Goal: Check status: Check status

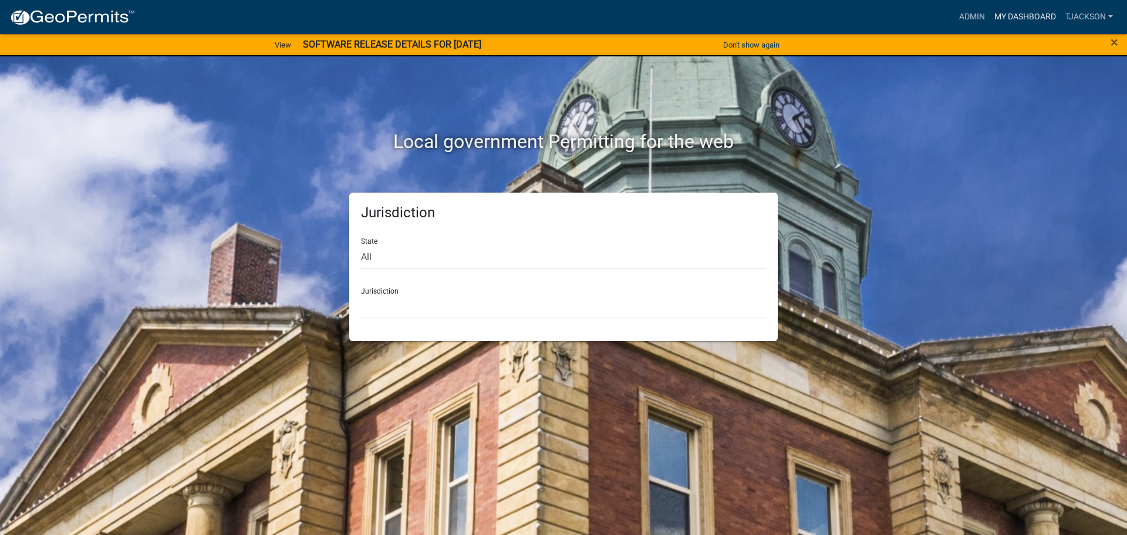
click at [1042, 14] on link "My Dashboard" at bounding box center [1025, 17] width 71 height 22
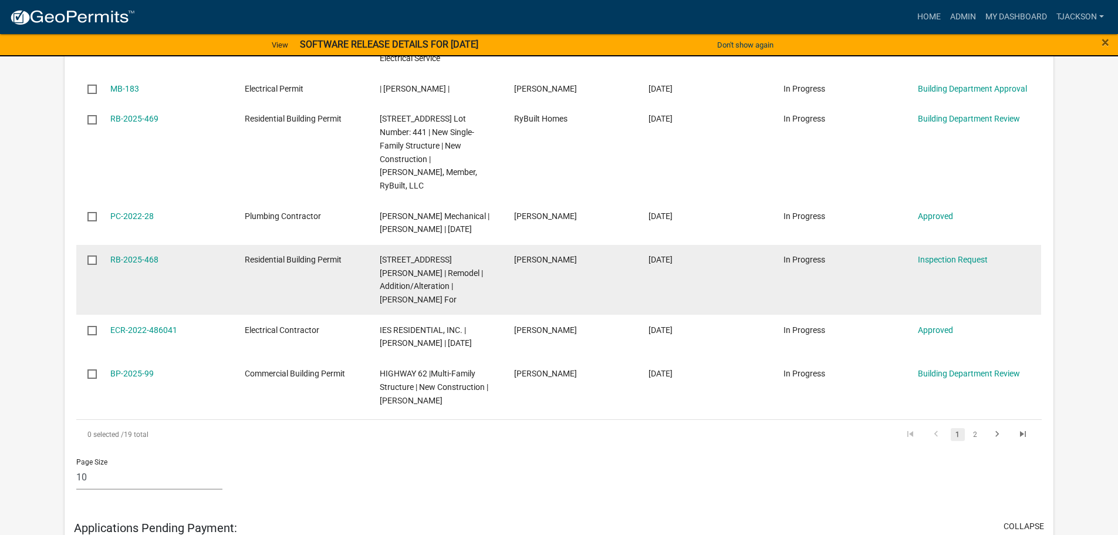
scroll to position [998, 0]
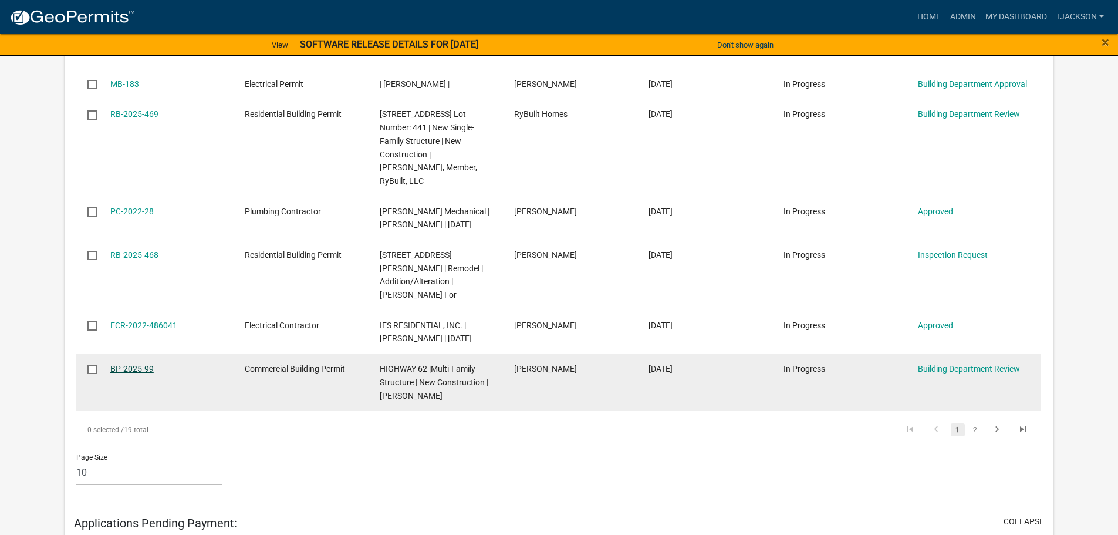
click at [137, 364] on link "BP-2025-99" at bounding box center [131, 368] width 43 height 9
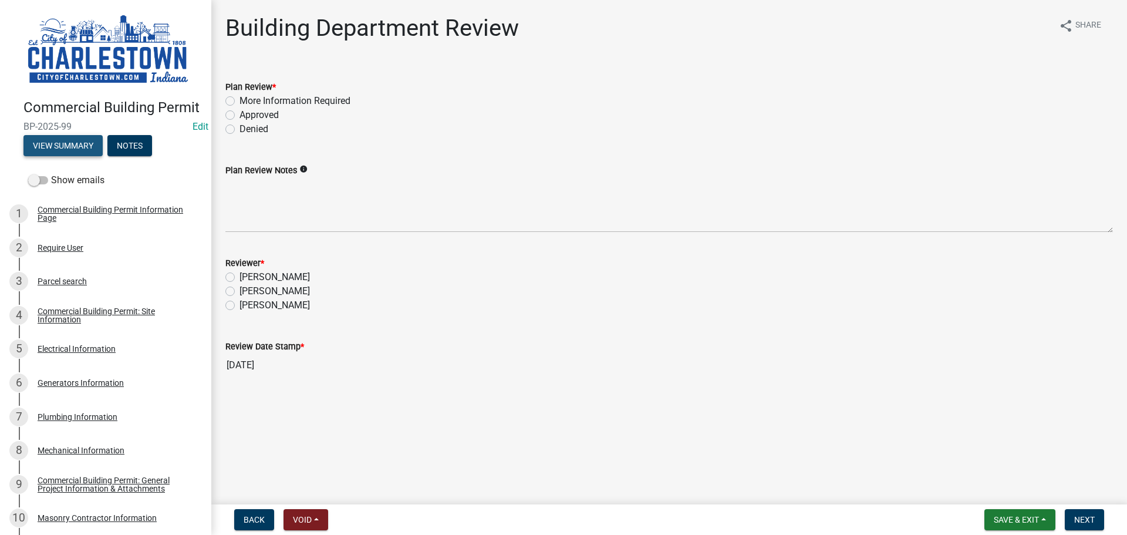
click at [78, 156] on button "View Summary" at bounding box center [62, 145] width 79 height 21
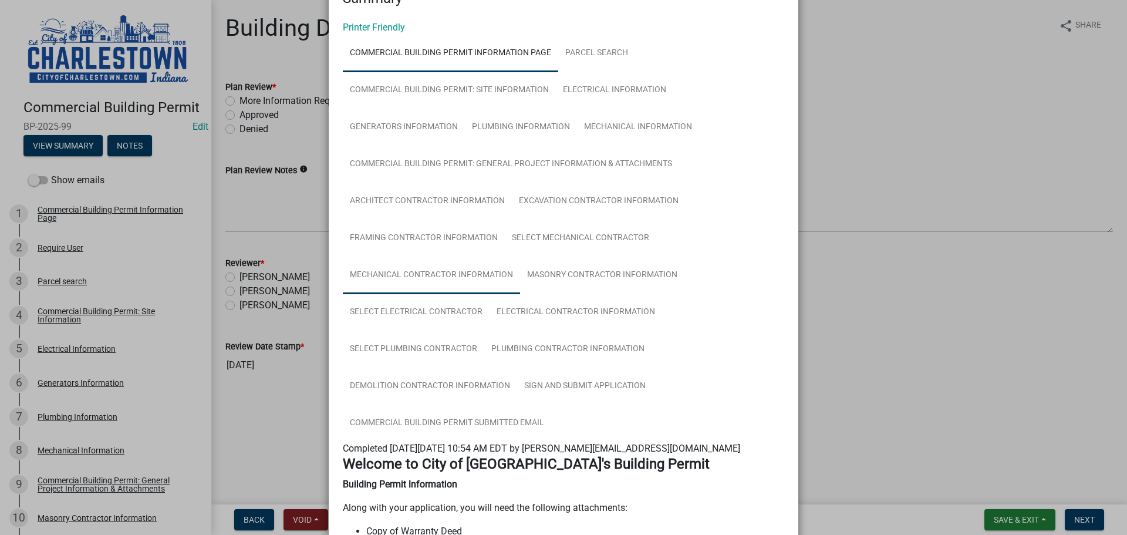
scroll to position [16, 0]
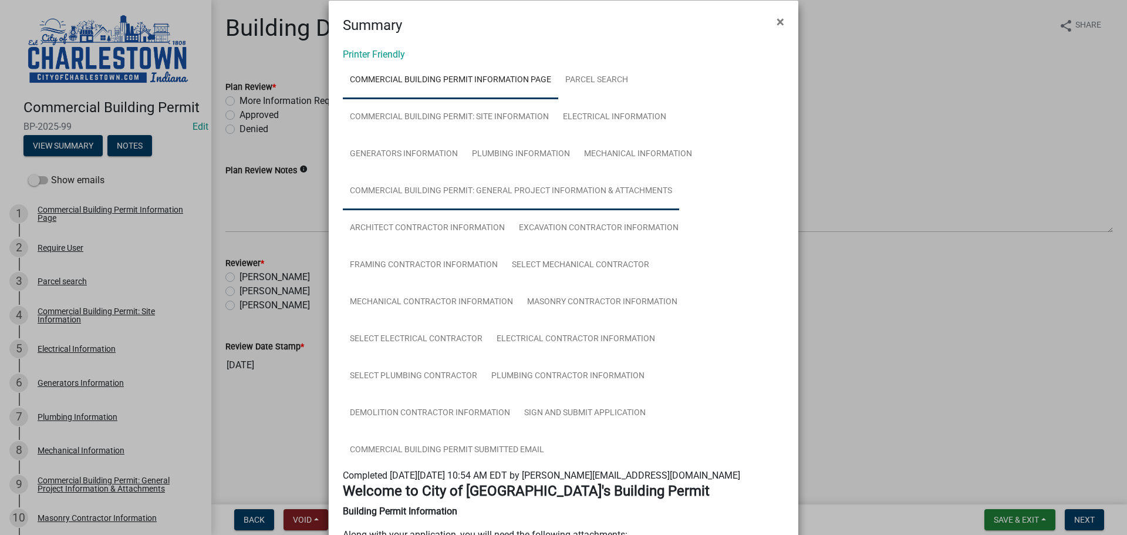
click at [470, 191] on link "Commercial Building Permit: General Project Information & Attachments" at bounding box center [511, 192] width 336 height 38
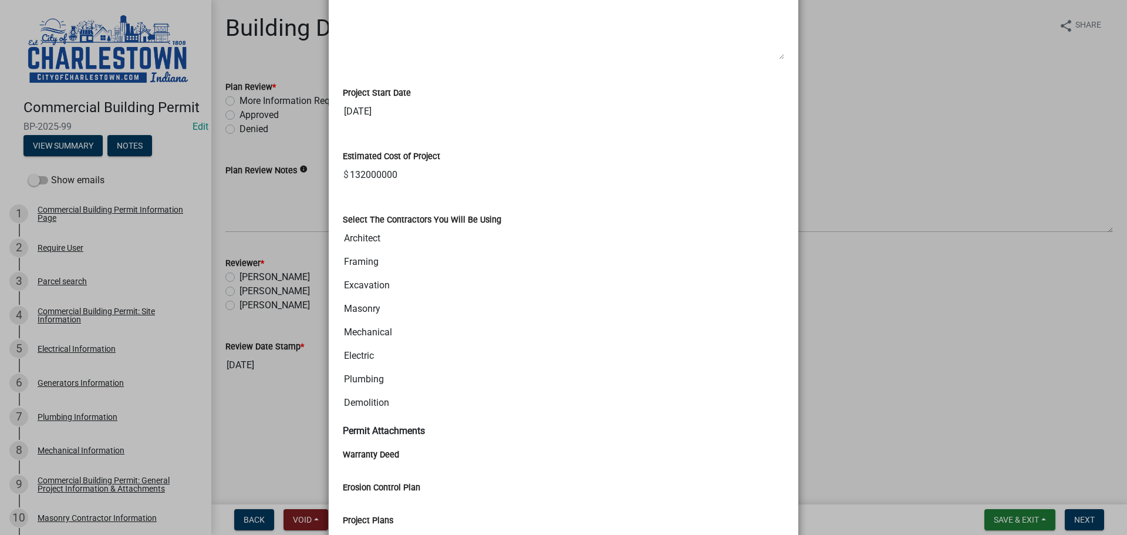
scroll to position [1308, 0]
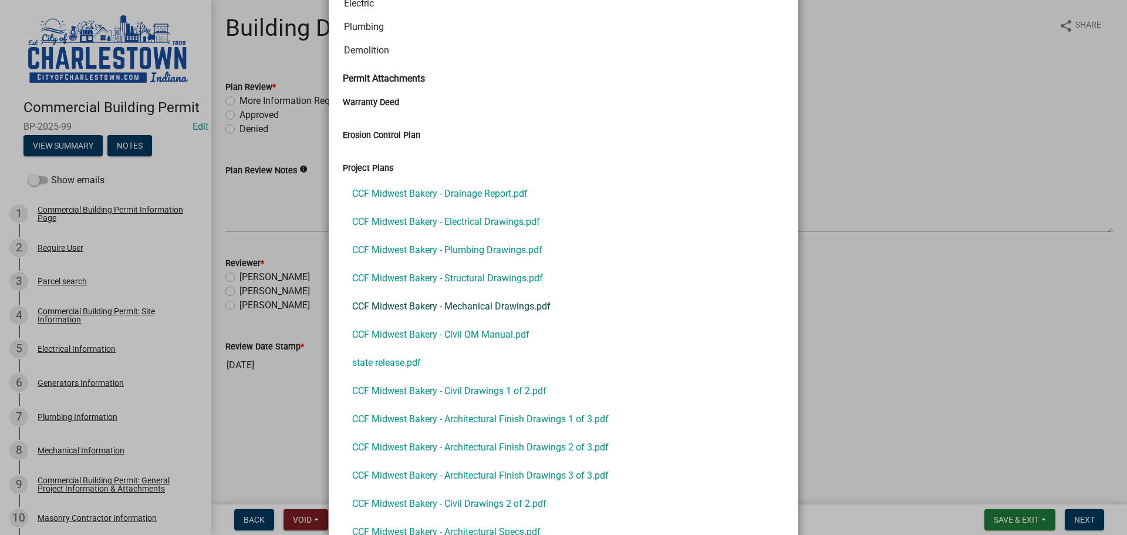
click at [461, 307] on link "CCF Midwest Bakery - Mechanical Drawings.pdf" at bounding box center [564, 306] width 442 height 28
click at [447, 278] on link "CCF Midwest Bakery - Structural Drawings.pdf" at bounding box center [564, 278] width 442 height 28
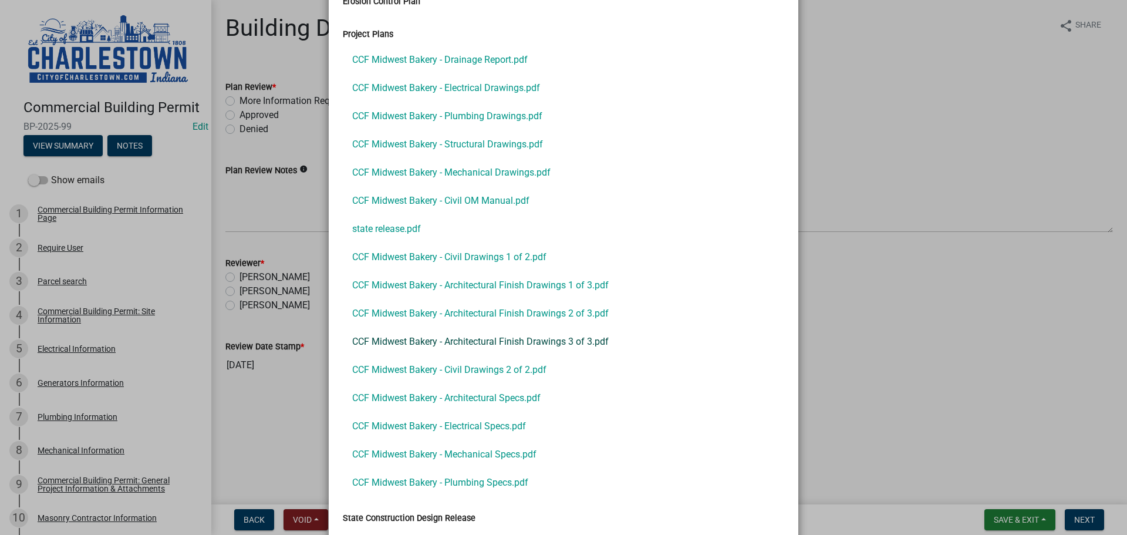
scroll to position [1484, 0]
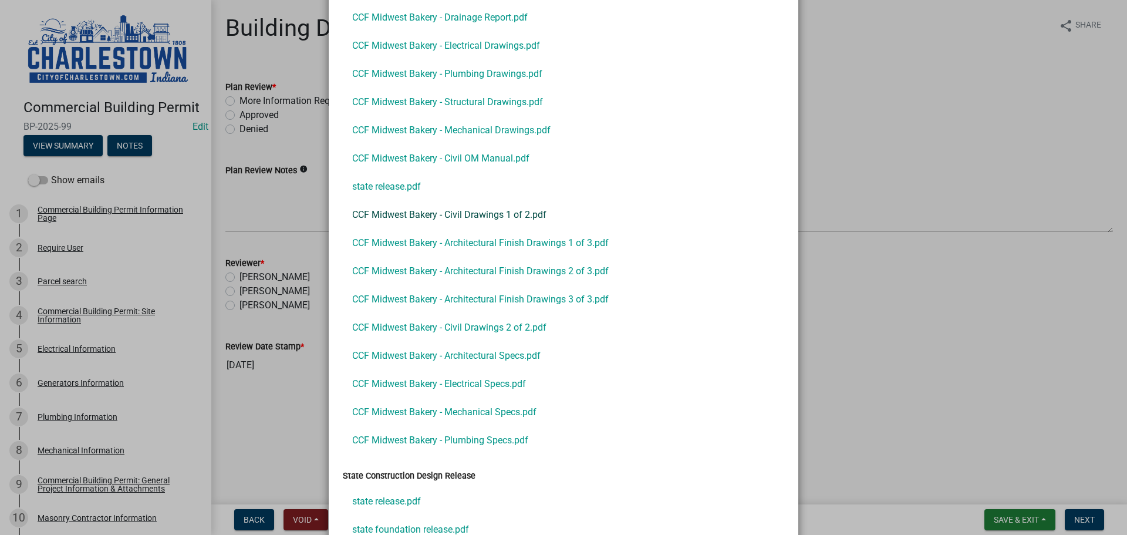
click at [469, 211] on link "CCF Midwest Bakery - Civil Drawings 1 of 2.pdf" at bounding box center [564, 215] width 442 height 28
